Goal: Information Seeking & Learning: Learn about a topic

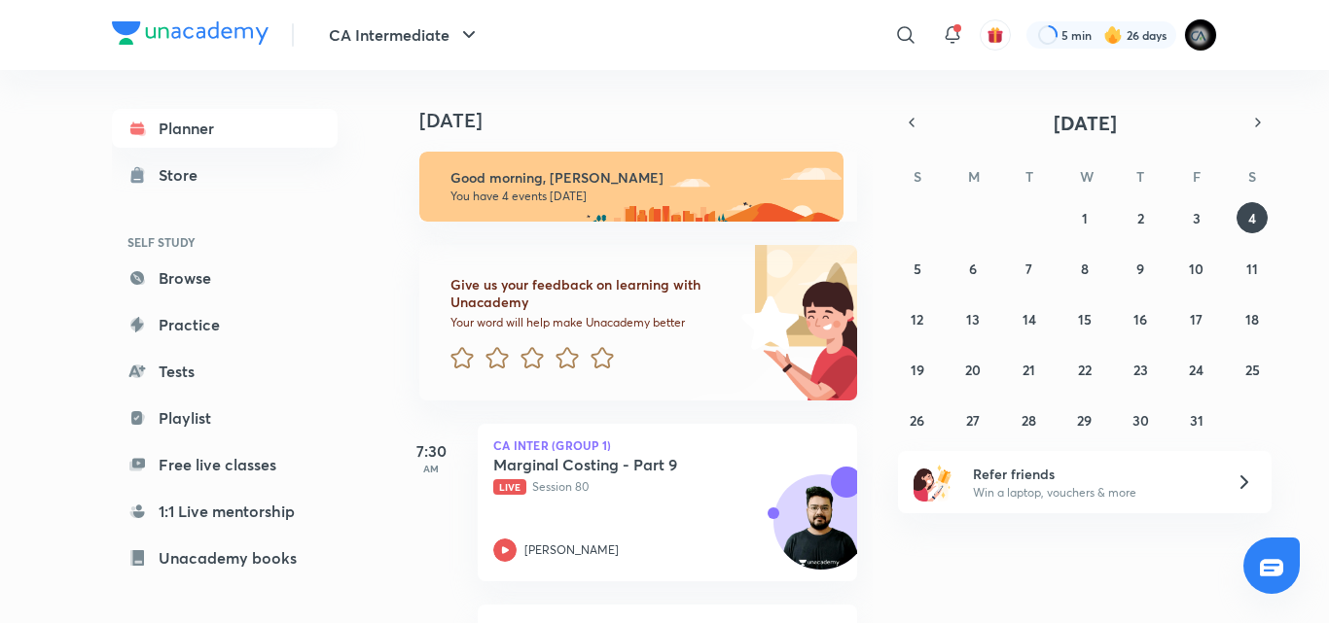
click at [622, 128] on h4 "[DATE]" at bounding box center [647, 120] width 457 height 23
click at [1097, 24] on div at bounding box center [1101, 34] width 150 height 27
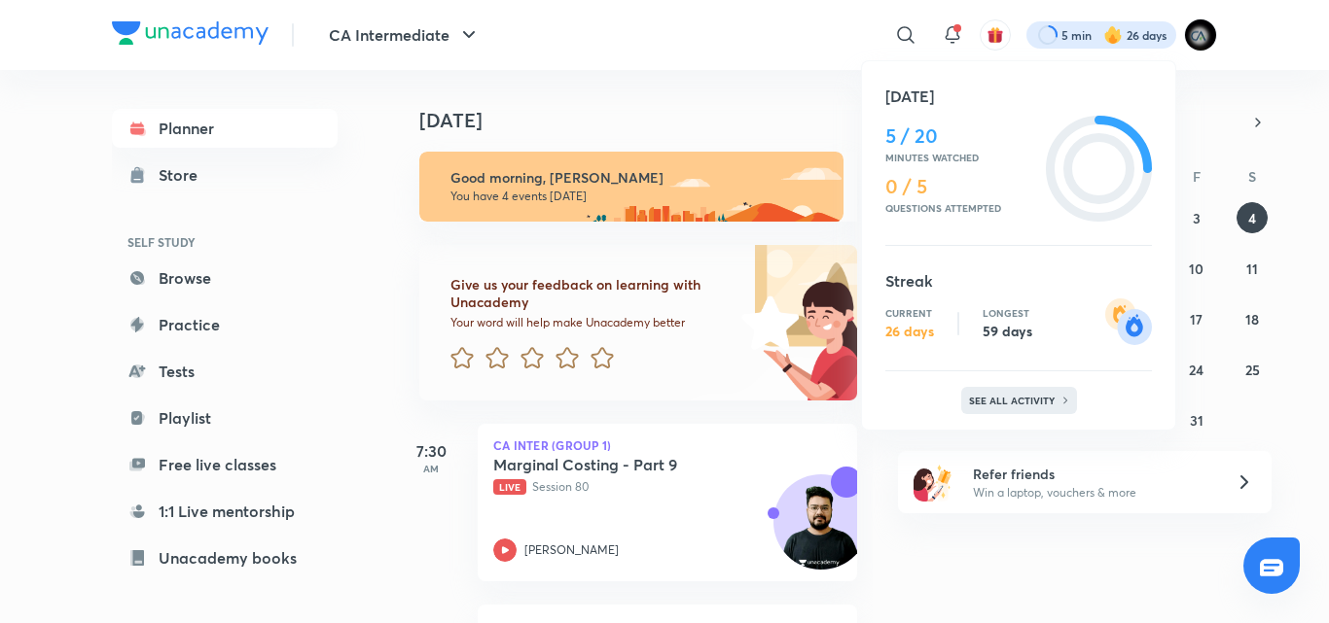
click at [1017, 398] on p "See all activity" at bounding box center [1014, 401] width 90 height 12
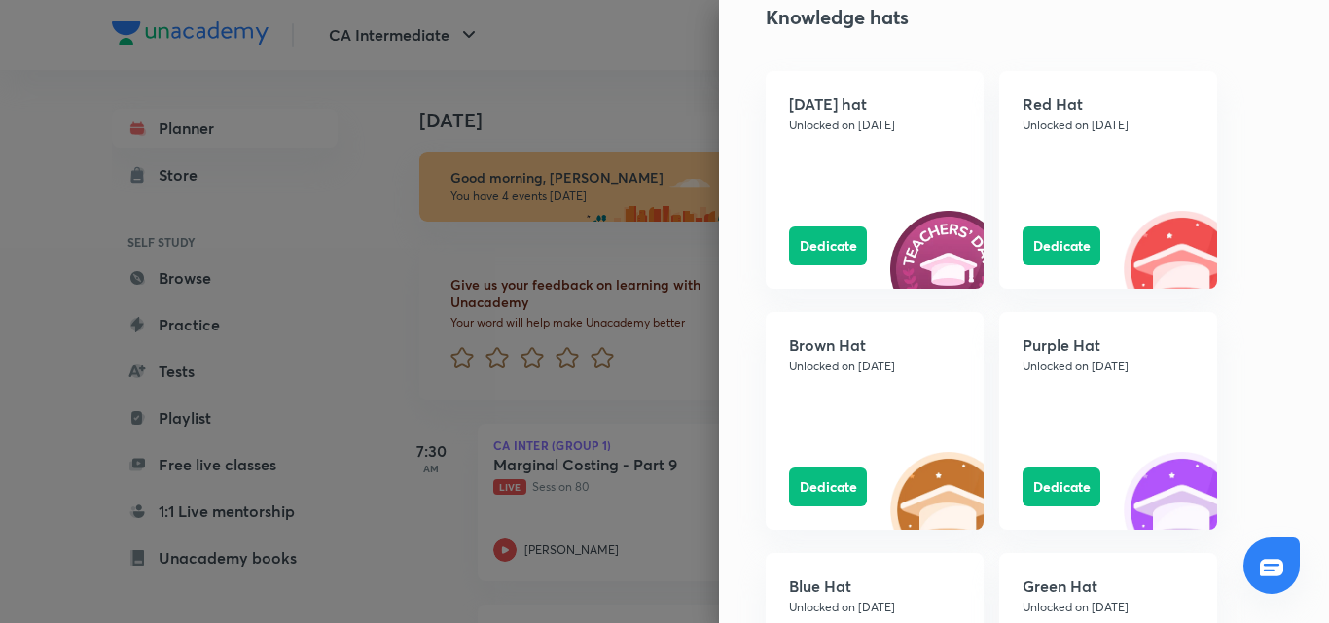
scroll to position [1730, 0]
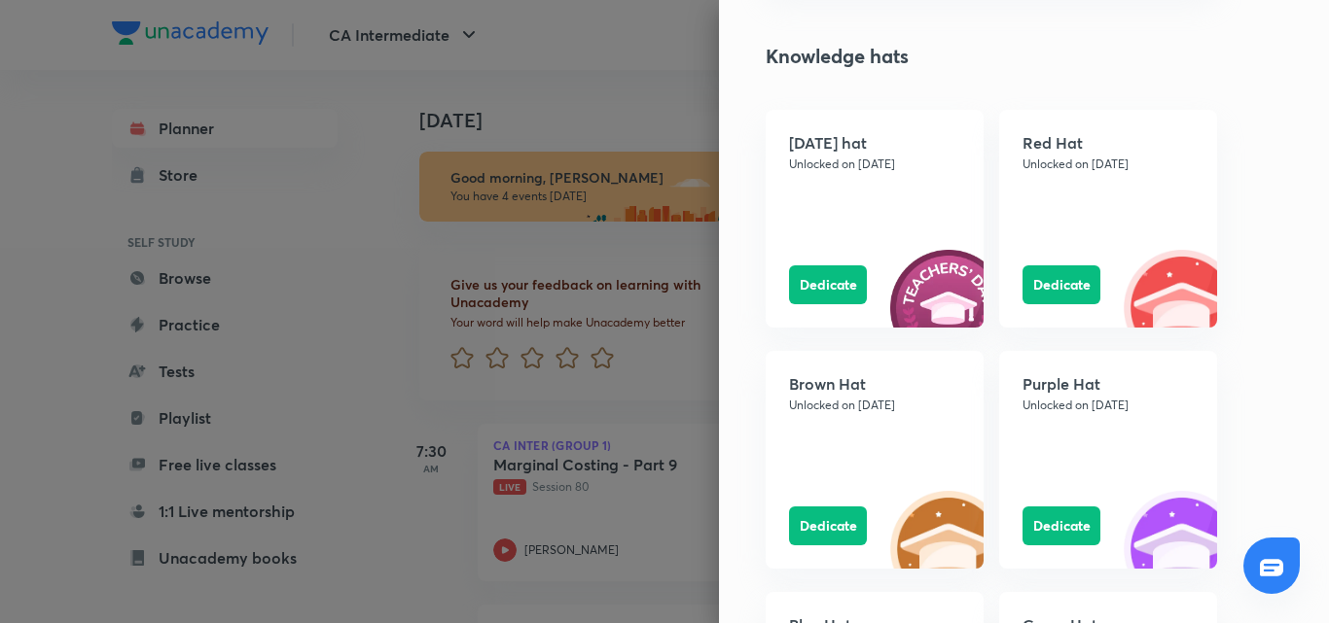
click at [556, 77] on div at bounding box center [664, 311] width 1329 height 623
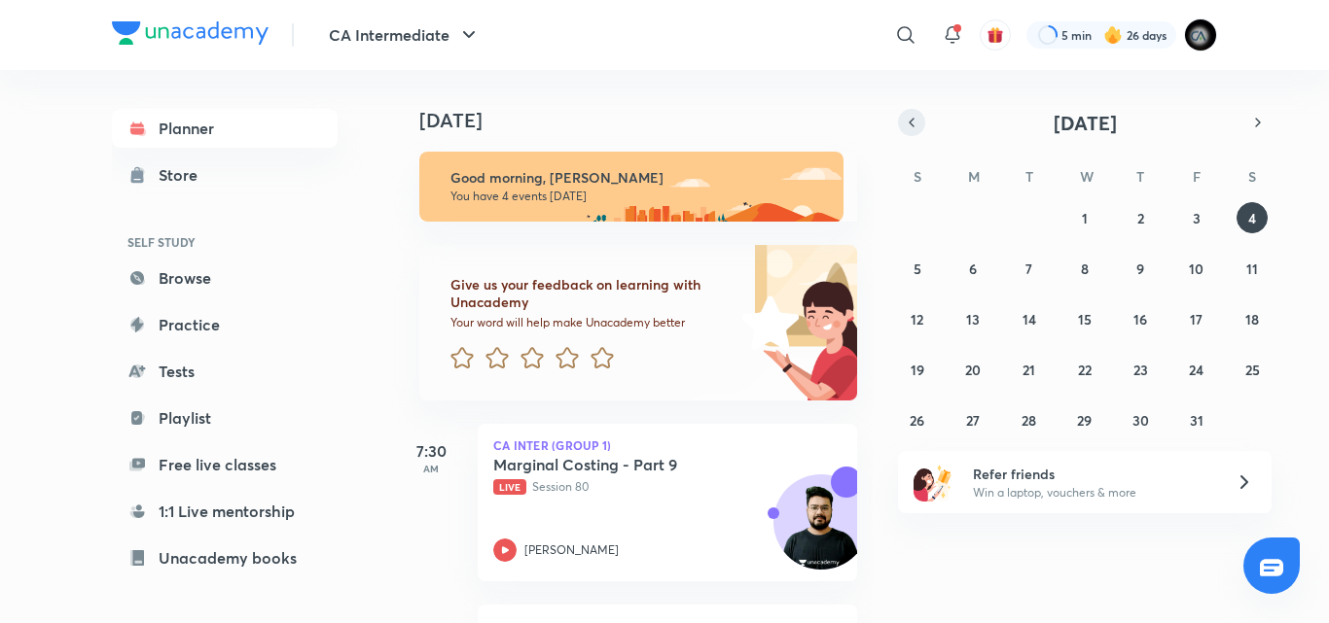
click at [904, 126] on icon "button" at bounding box center [912, 123] width 16 height 18
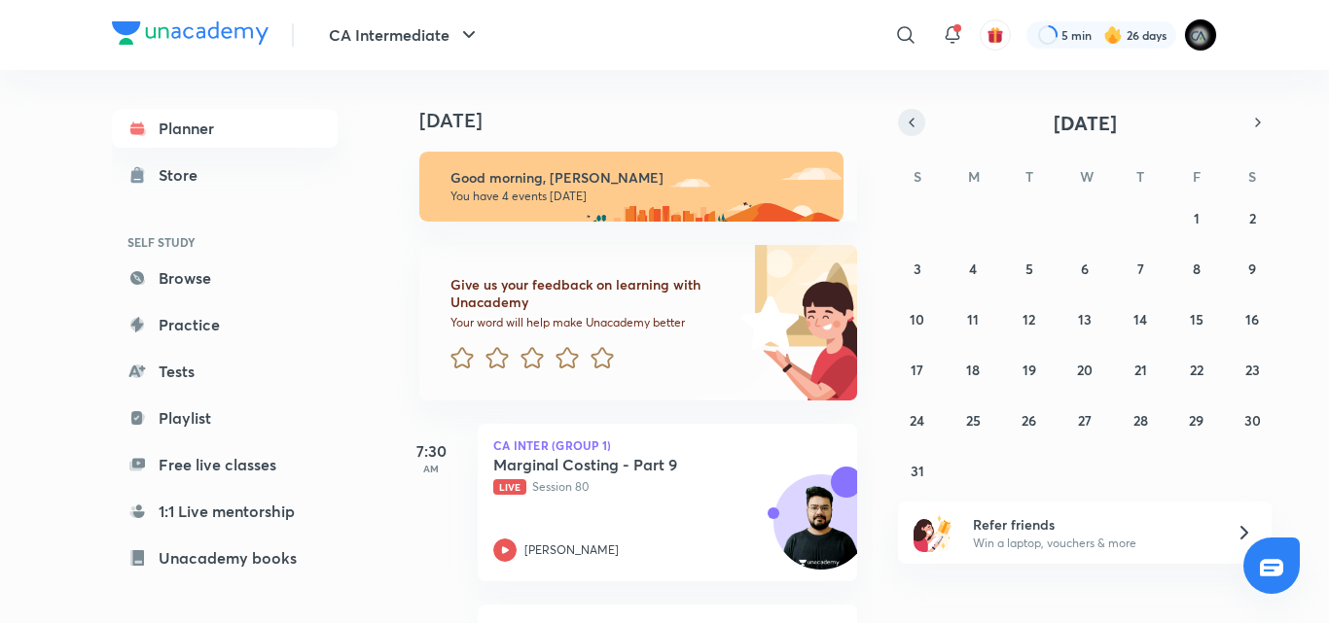
click at [904, 126] on icon "button" at bounding box center [912, 123] width 16 height 18
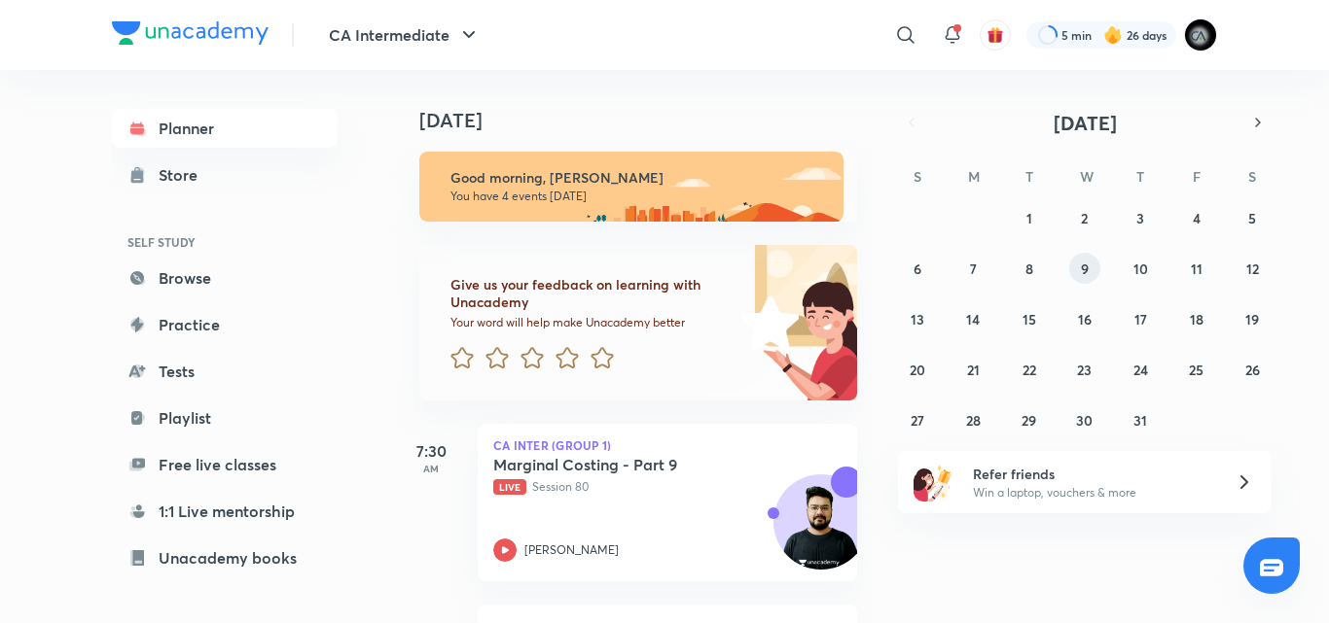
click at [1084, 265] on abbr "9" at bounding box center [1085, 269] width 8 height 18
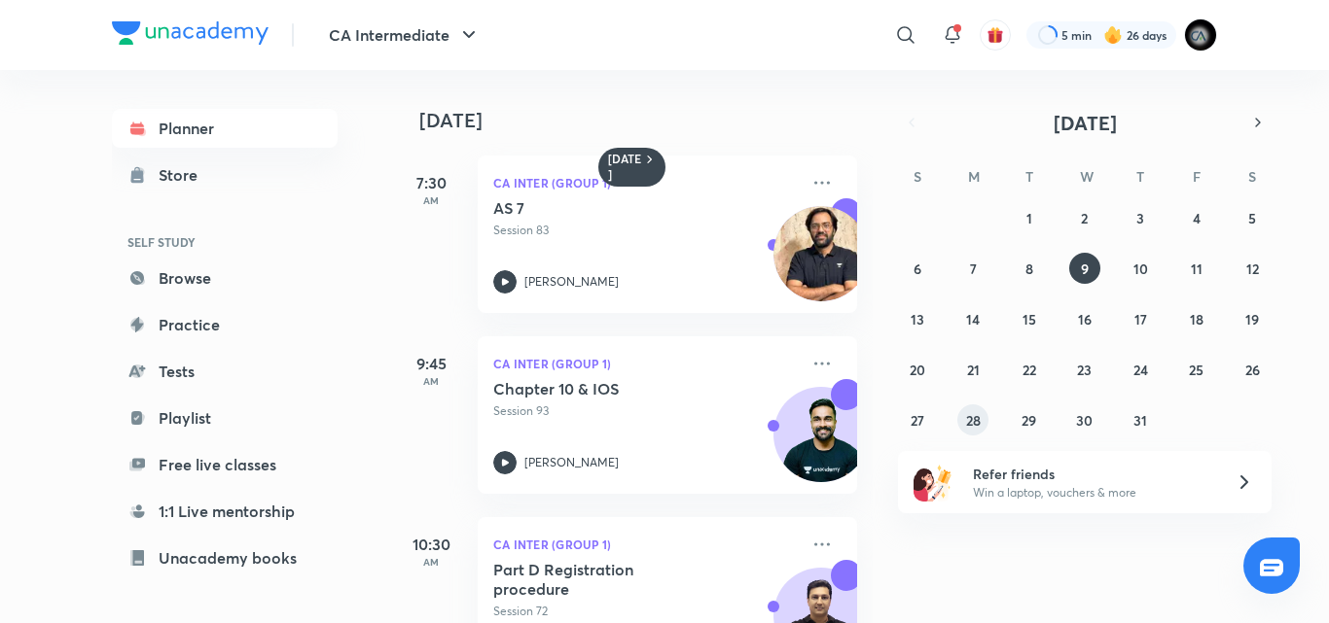
click at [983, 424] on button "28" at bounding box center [972, 420] width 31 height 31
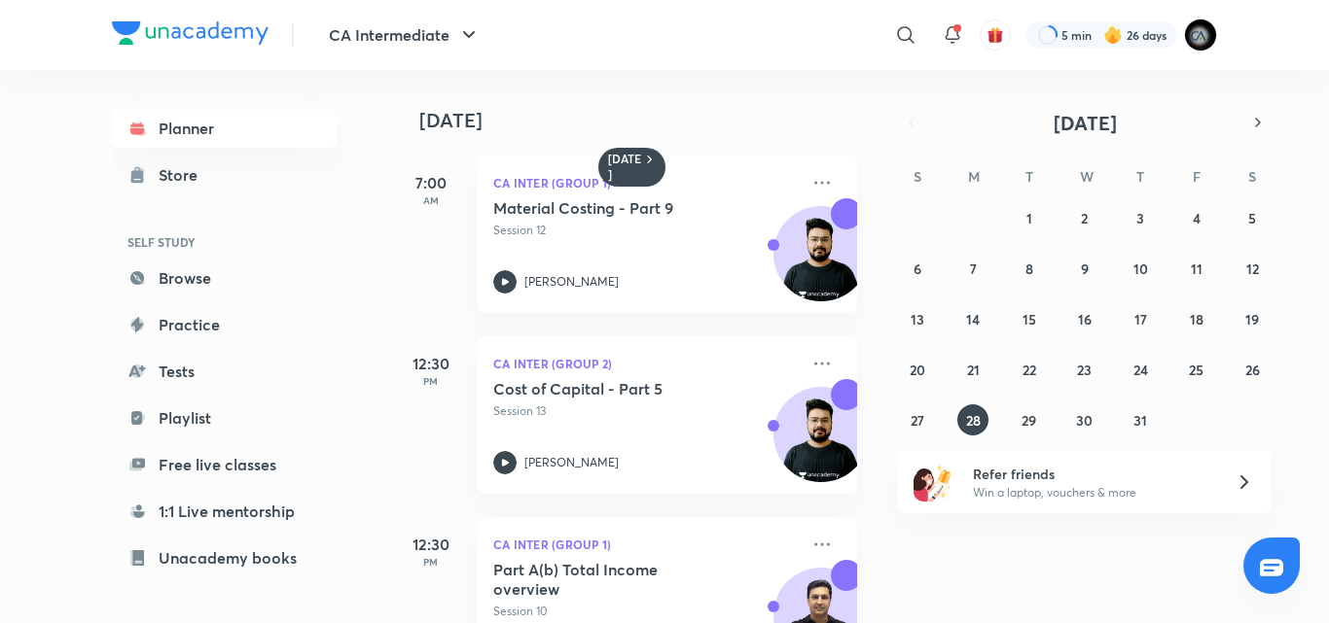
scroll to position [444, 0]
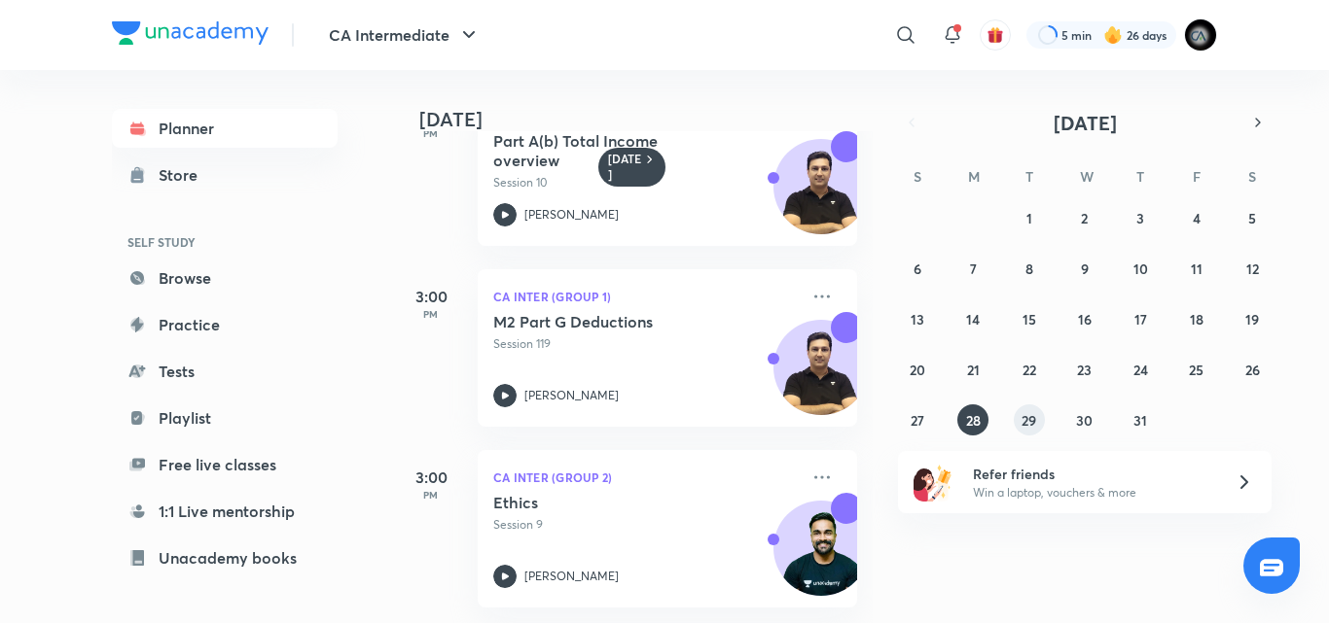
click at [1017, 419] on button "29" at bounding box center [1028, 420] width 31 height 31
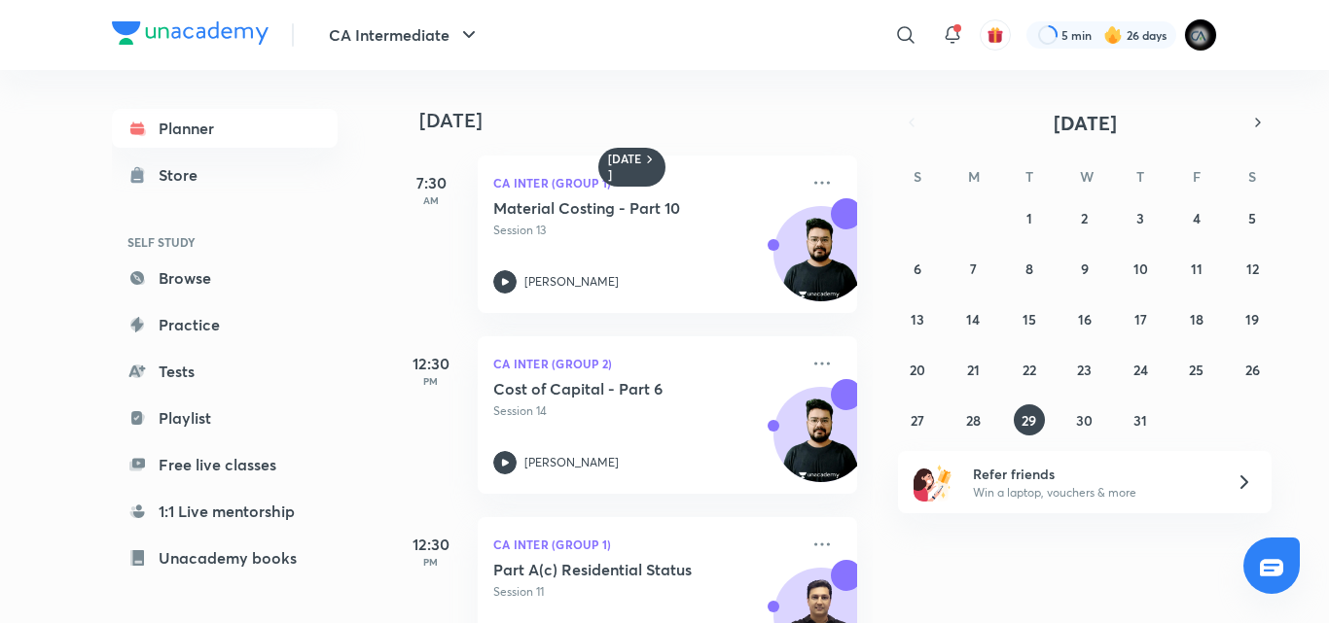
click at [723, 124] on h4 "[DATE]" at bounding box center [647, 120] width 457 height 23
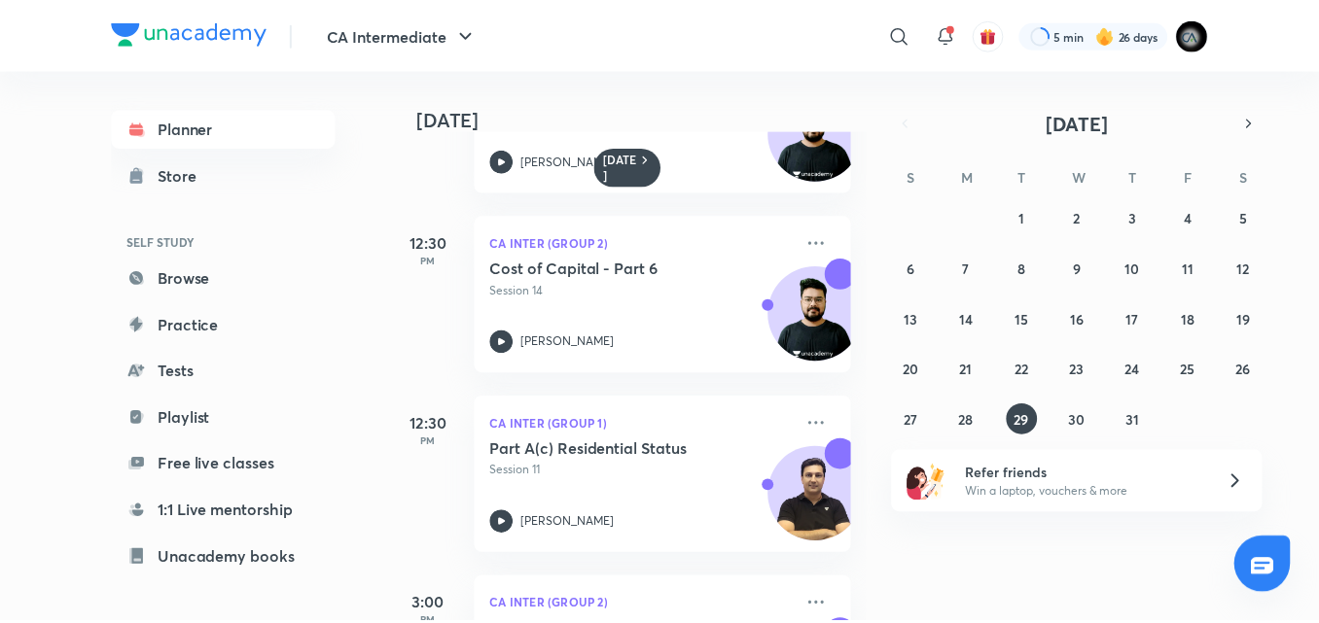
scroll to position [117, 0]
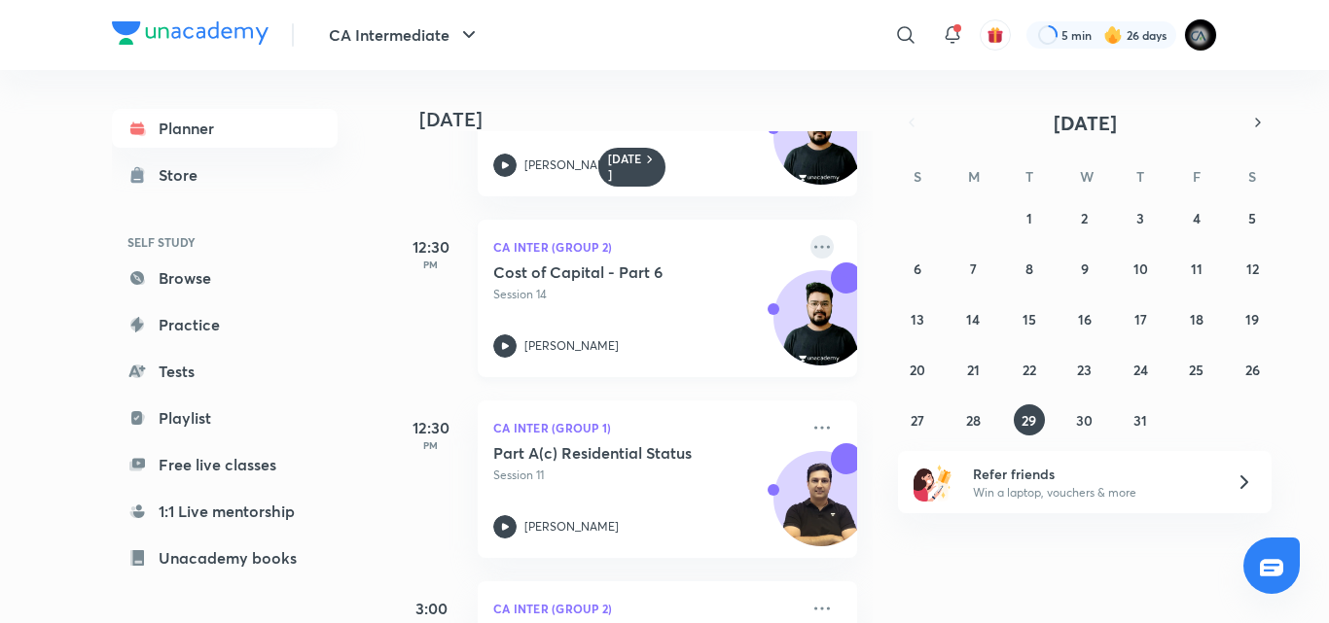
click at [810, 238] on icon at bounding box center [821, 246] width 23 height 23
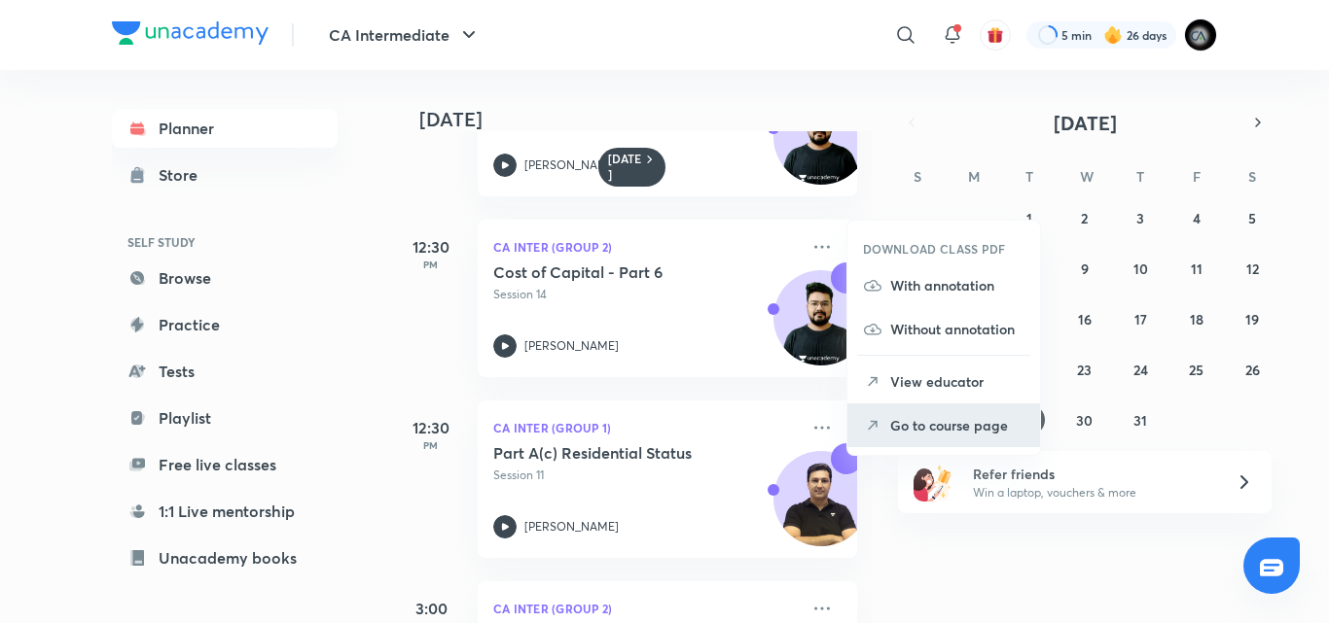
click at [935, 427] on p "Go to course page" at bounding box center [957, 425] width 134 height 20
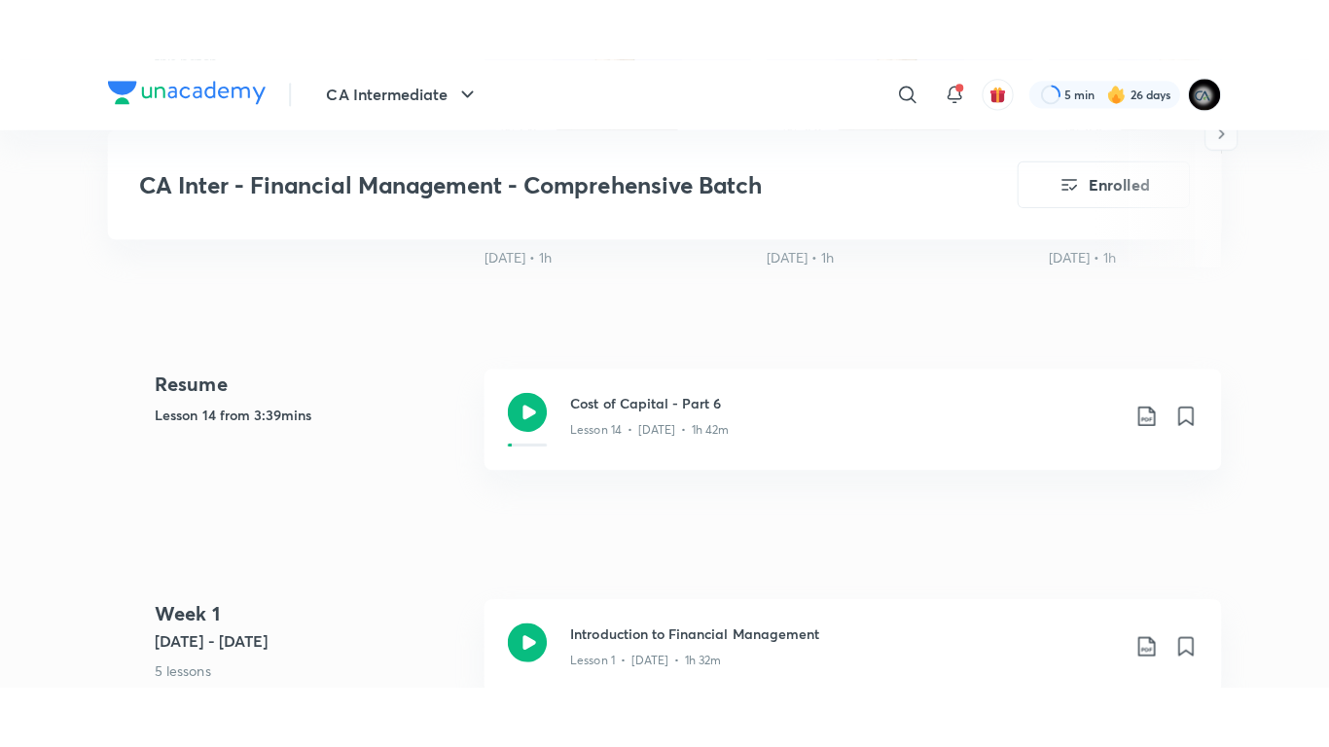
scroll to position [817, 0]
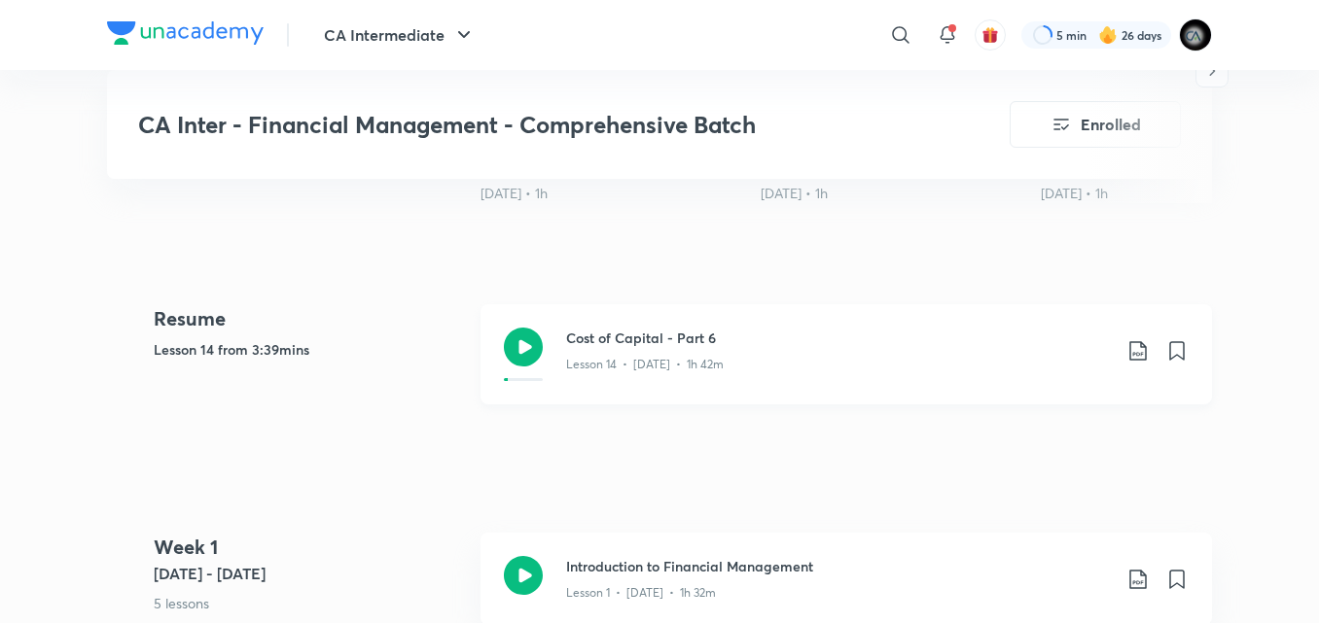
click at [641, 339] on h3 "Cost of Capital - Part 6" at bounding box center [838, 338] width 545 height 20
